Goal: Task Accomplishment & Management: Complete application form

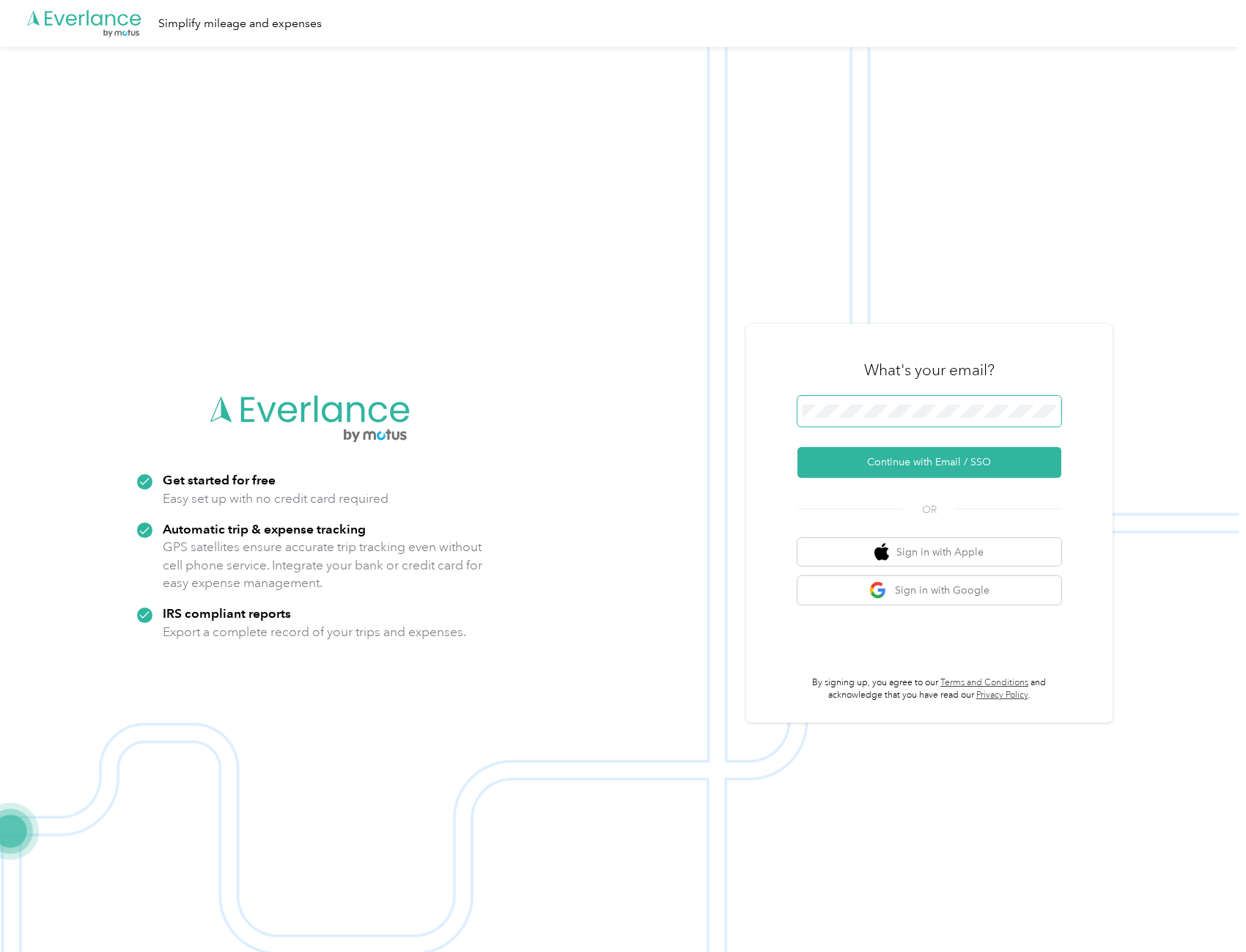
click at [897, 402] on span at bounding box center [929, 411] width 264 height 30
click at [905, 418] on span at bounding box center [929, 411] width 264 height 30
click at [797, 447] on button "Continue with Email / SSO" at bounding box center [929, 462] width 264 height 30
